Goal: Find specific fact

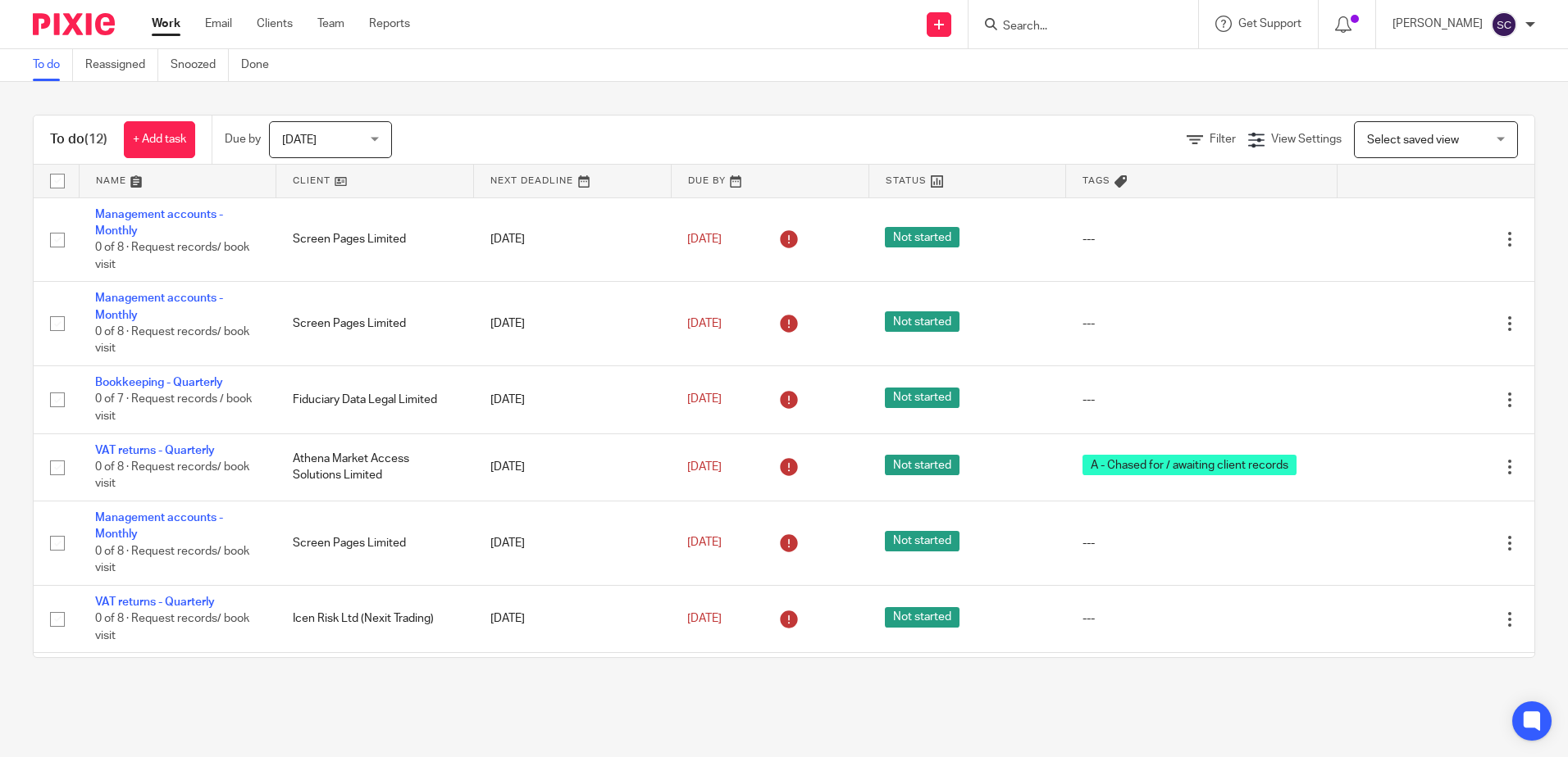
click at [1025, 21] on input "Search" at bounding box center [1075, 27] width 148 height 15
type input "3di"
click at [1129, 69] on link at bounding box center [1104, 64] width 213 height 25
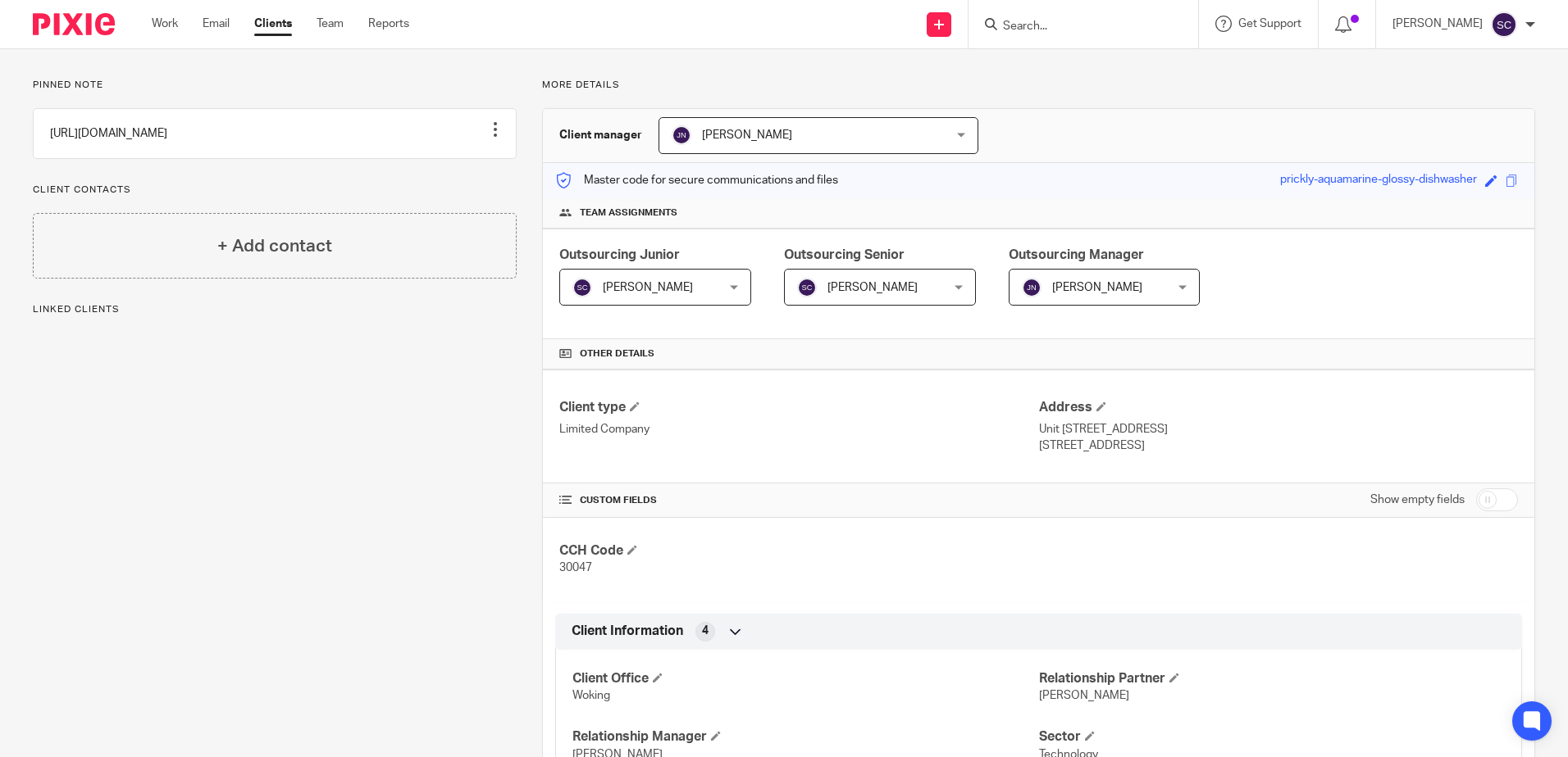
scroll to position [246, 0]
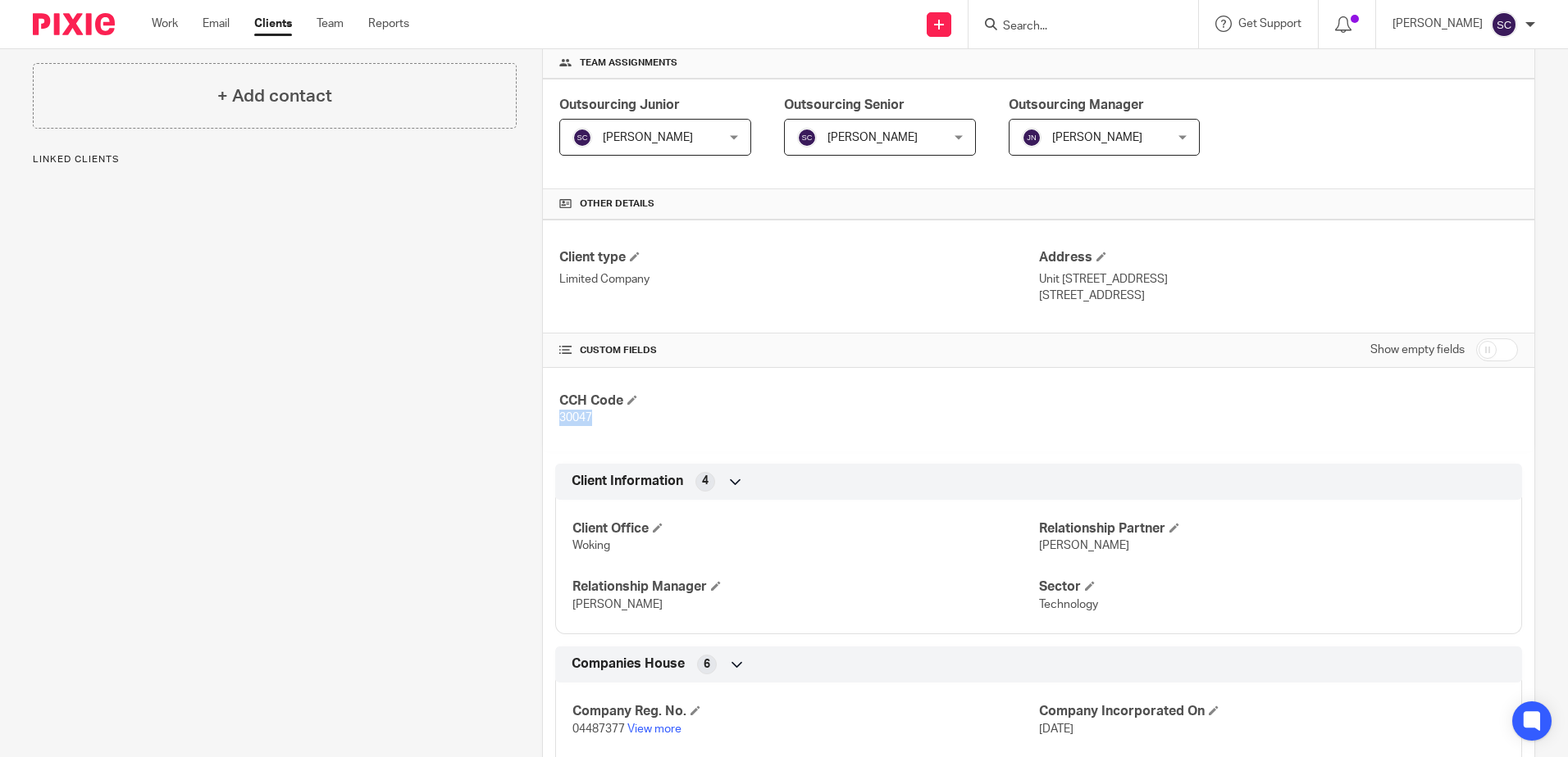
drag, startPoint x: 599, startPoint y: 422, endPoint x: 551, endPoint y: 422, distance: 48.0
click at [551, 422] on div "CCH Code 30047" at bounding box center [1039, 410] width 991 height 84
copy span "30047"
